Goal: Find specific page/section: Find specific page/section

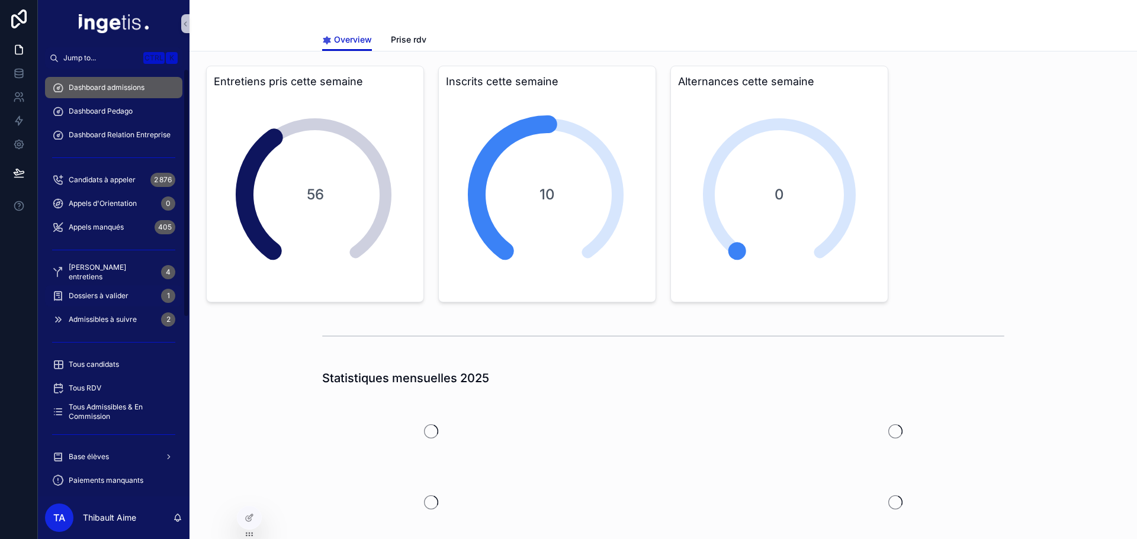
click at [120, 298] on span "Dossiers à valider" at bounding box center [99, 295] width 60 height 9
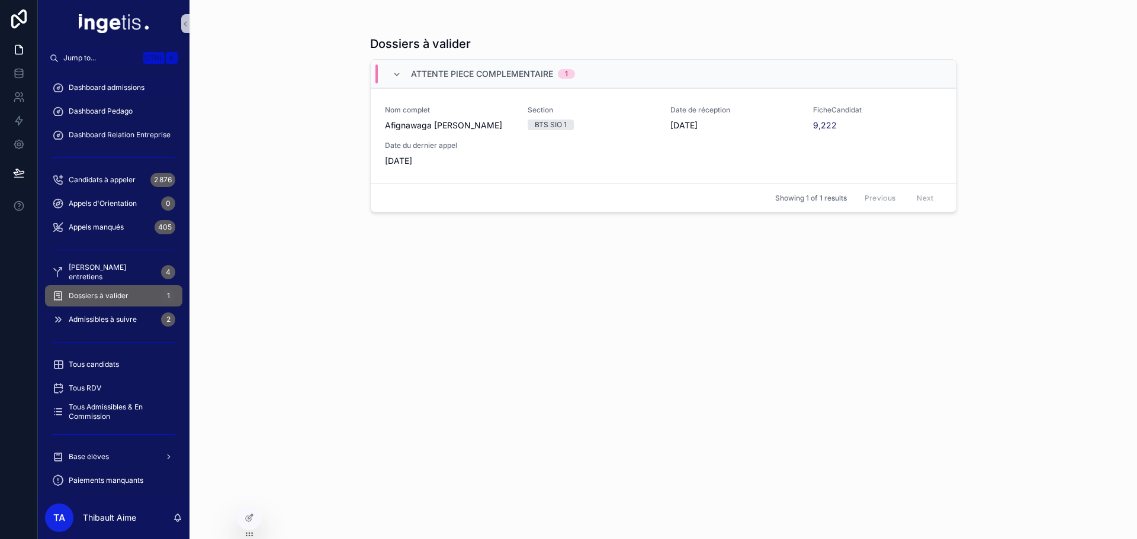
click at [122, 92] on div "Dashboard admissions" at bounding box center [113, 87] width 123 height 19
